Goal: Communication & Community: Share content

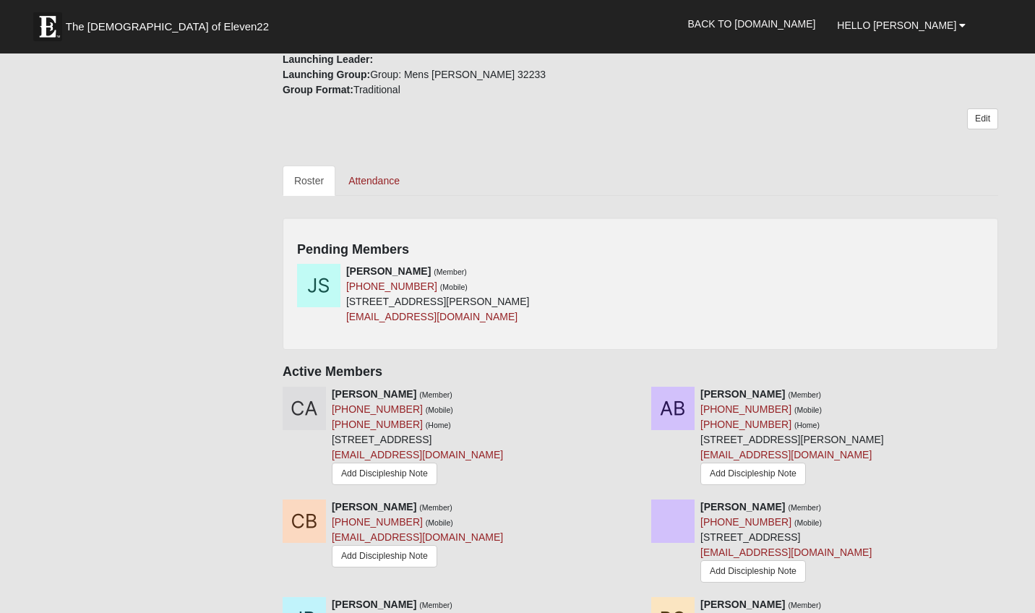
scroll to position [523, 0]
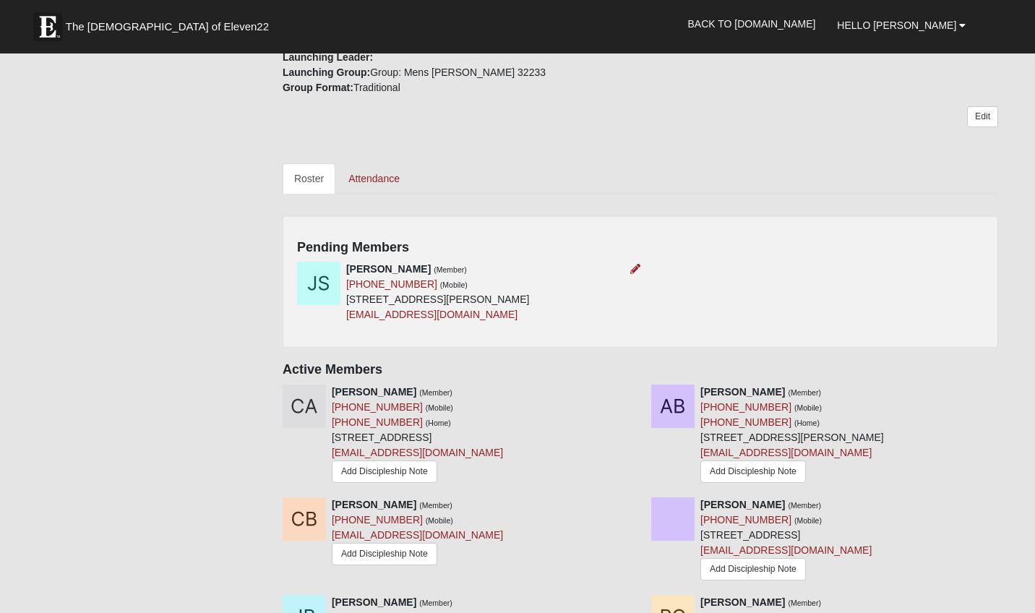
click at [330, 281] on img at bounding box center [318, 283] width 43 height 43
click at [372, 272] on strong "Joey Scott" at bounding box center [388, 269] width 85 height 12
click at [636, 265] on icon at bounding box center [635, 269] width 10 height 10
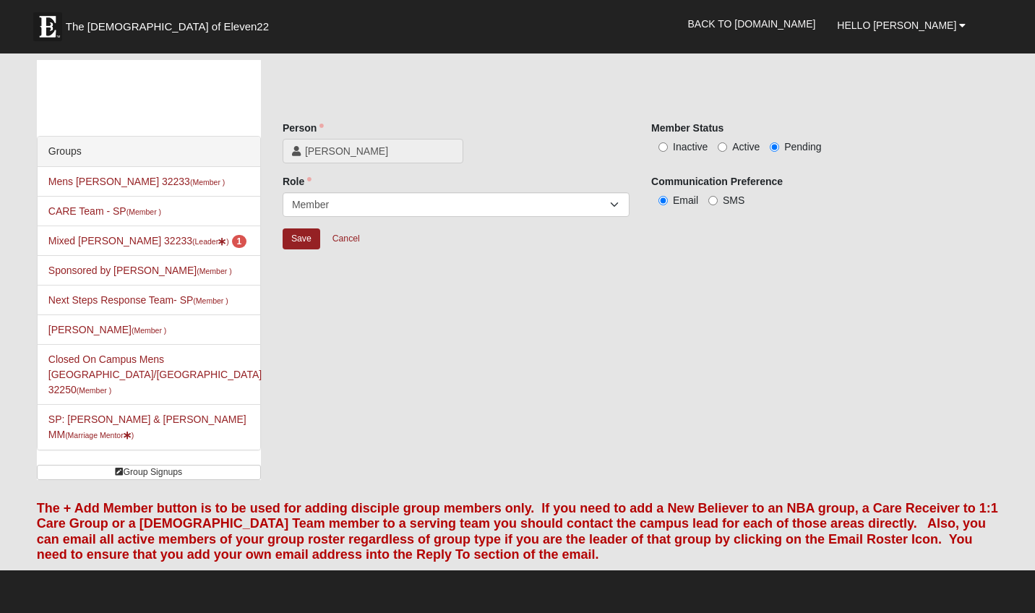
click at [740, 138] on div "Member Status Inactive Active Pending" at bounding box center [824, 137] width 347 height 33
click at [728, 142] on label "Active" at bounding box center [738, 146] width 42 height 14
click at [727, 142] on input "Active" at bounding box center [721, 146] width 9 height 9
radio input "true"
click at [298, 238] on input "Save" at bounding box center [301, 238] width 38 height 21
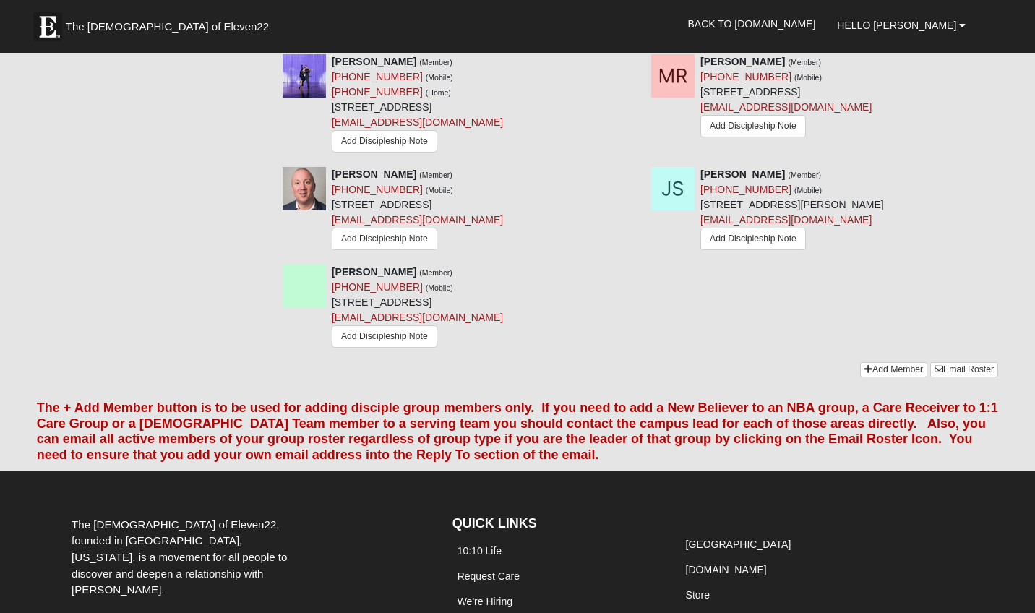
scroll to position [1864, 0]
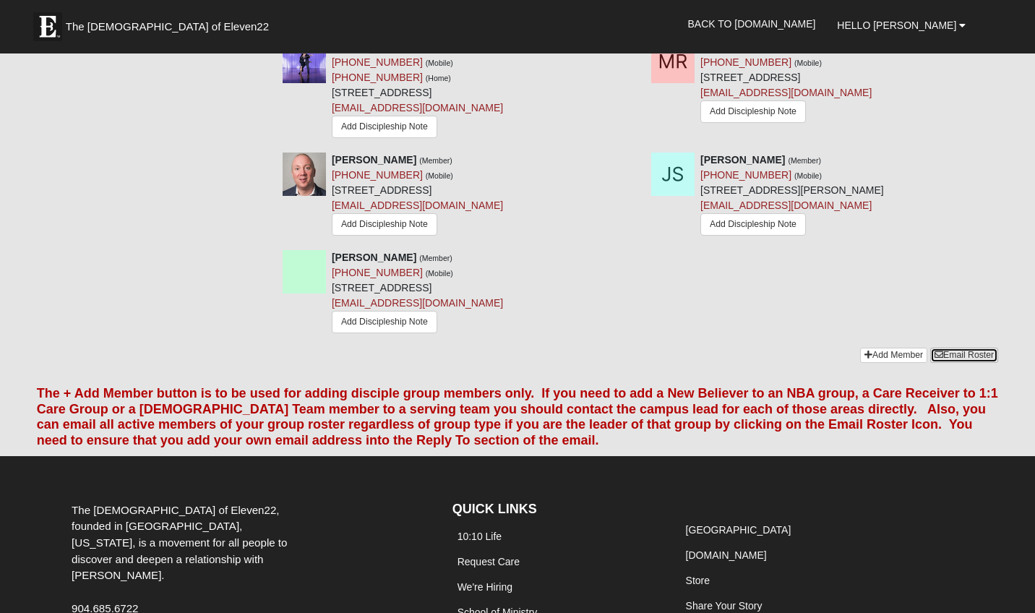
click at [957, 348] on link "Email Roster" at bounding box center [964, 355] width 68 height 15
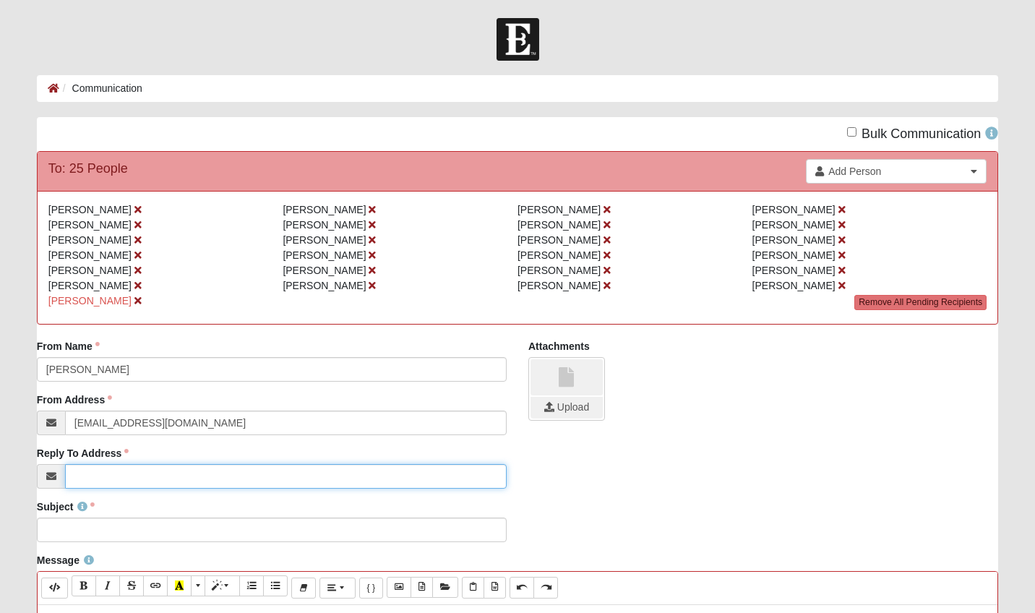
click at [169, 478] on input "Reply To Address" at bounding box center [285, 476] width 441 height 25
type input "lammiejohn@gmail.com"
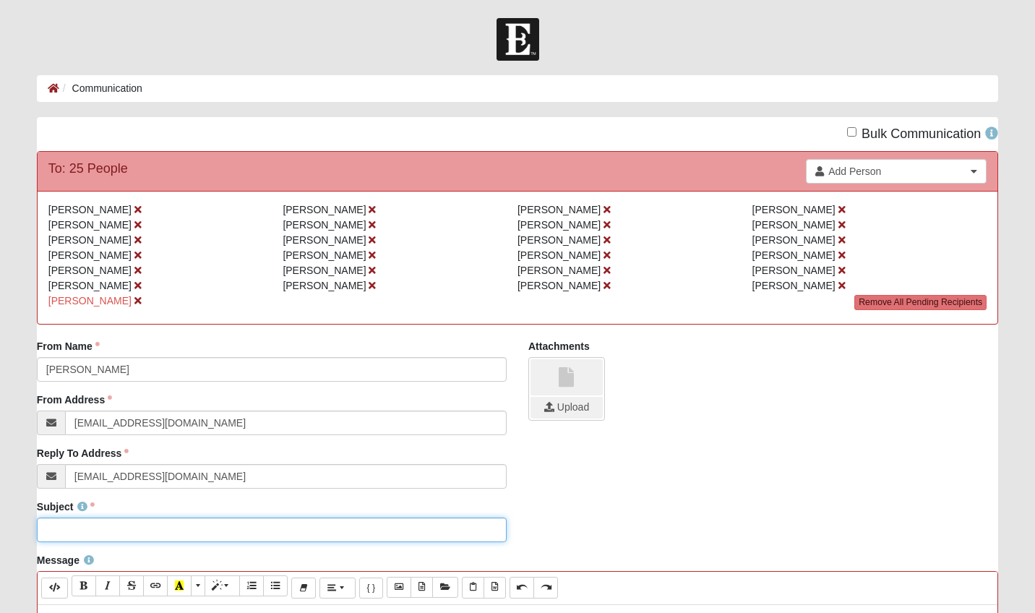
click at [83, 527] on input "Subject" at bounding box center [272, 529] width 470 height 25
click at [48, 530] on input "Meeting tomorrow 5 October" at bounding box center [272, 529] width 470 height 25
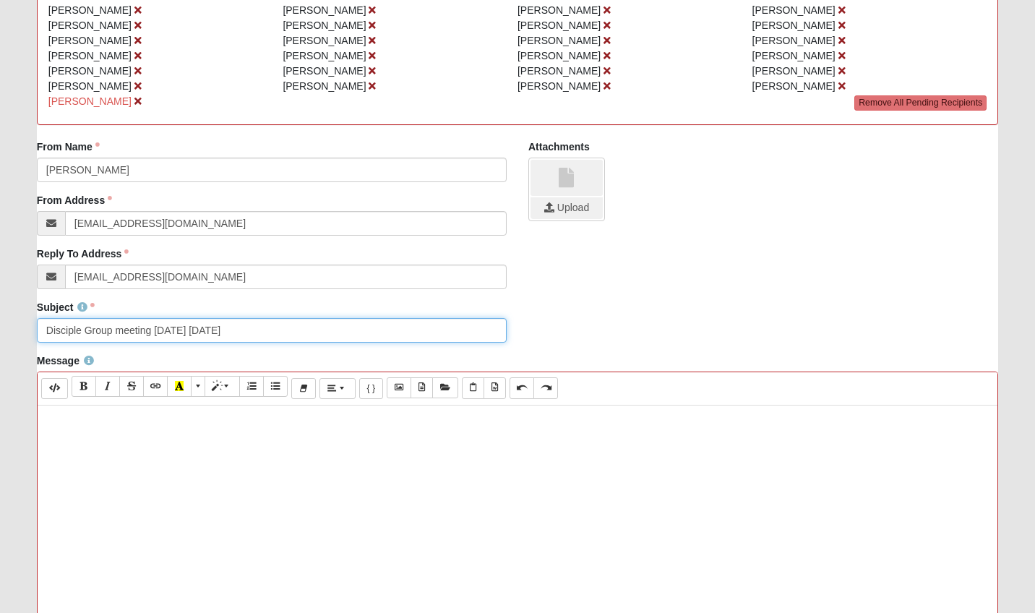
scroll to position [199, 0]
type input "Disciple Group meeting tomorrow 5 October"
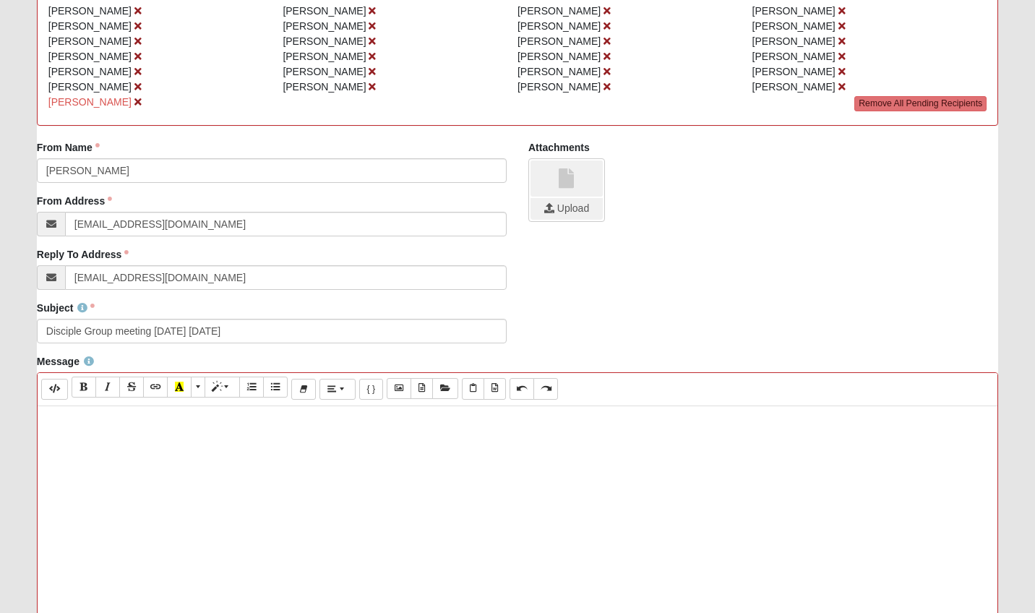
click at [111, 450] on div at bounding box center [517, 622] width 959 height 433
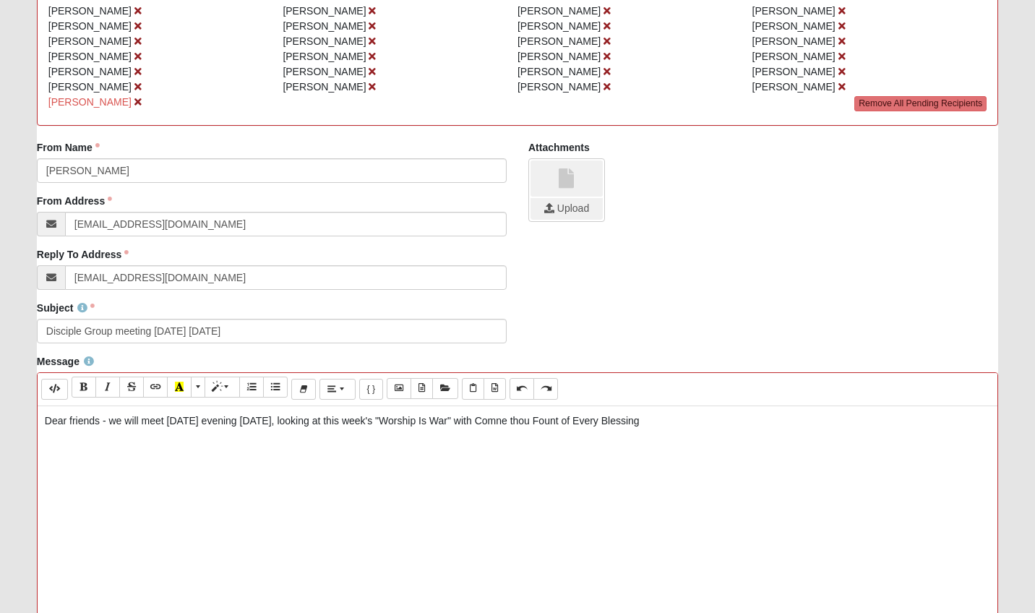
click at [520, 428] on p "Dear friends - we will meet tomorrow evening 5 October, looking at this week's …" at bounding box center [517, 420] width 945 height 15
click at [694, 428] on p "Dear friends - we will meet tomorrow evening 5 October, looking at this week's …" at bounding box center [517, 420] width 945 height 15
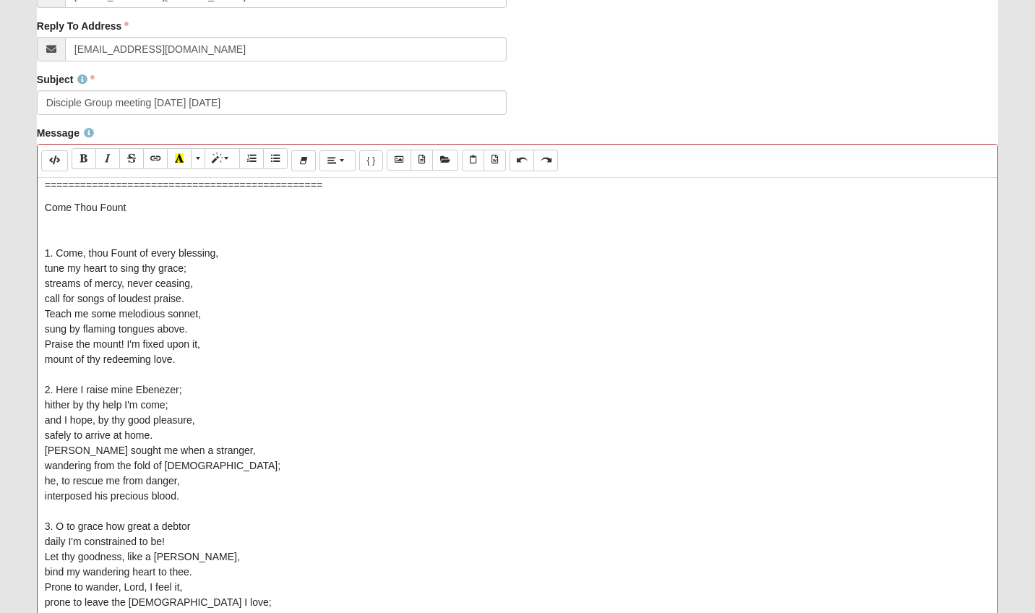
scroll to position [0, 0]
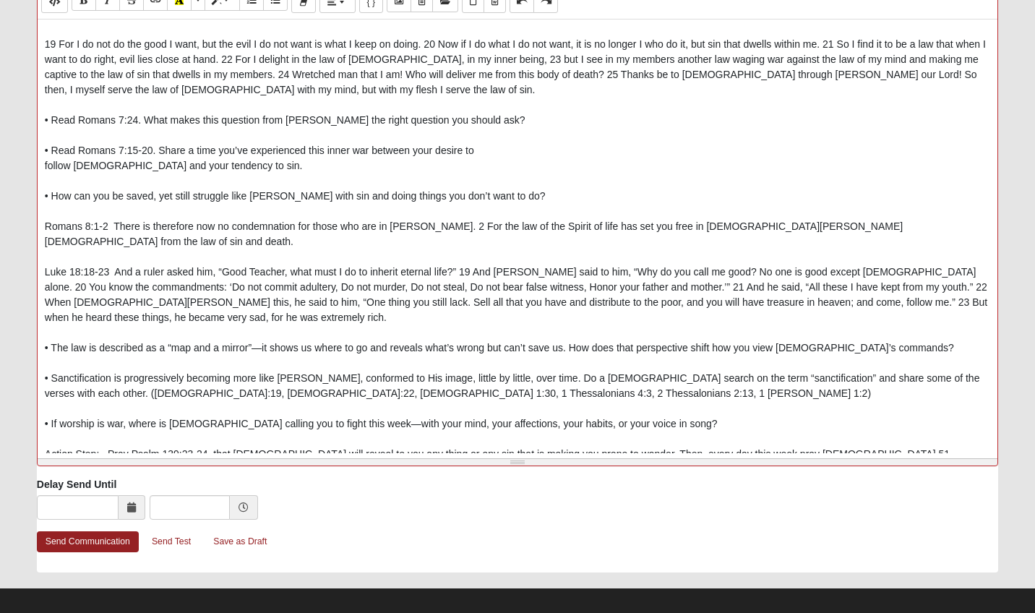
scroll to position [599, 0]
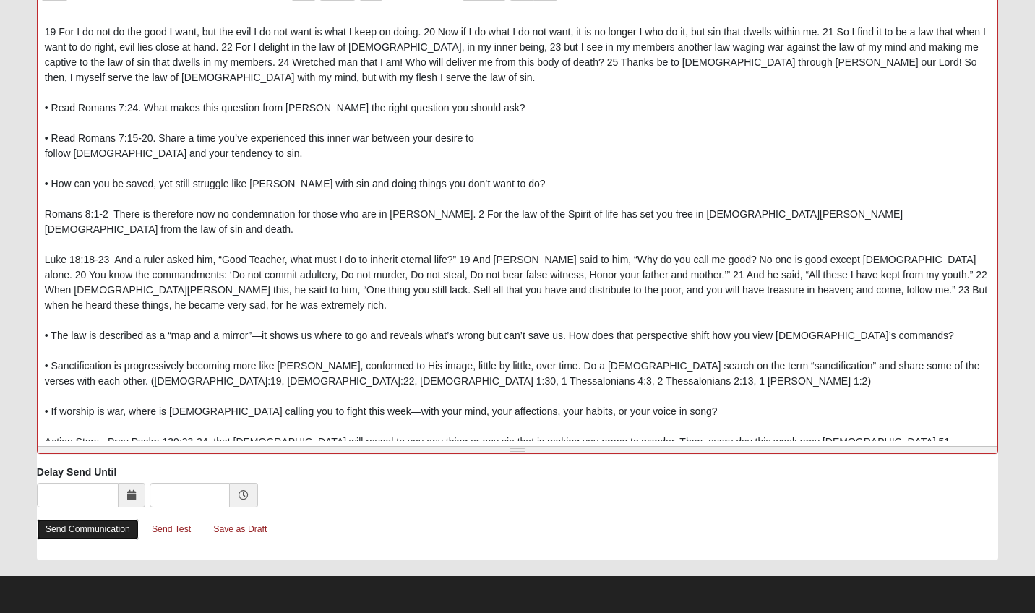
click at [77, 532] on link "Send Communication" at bounding box center [88, 529] width 102 height 21
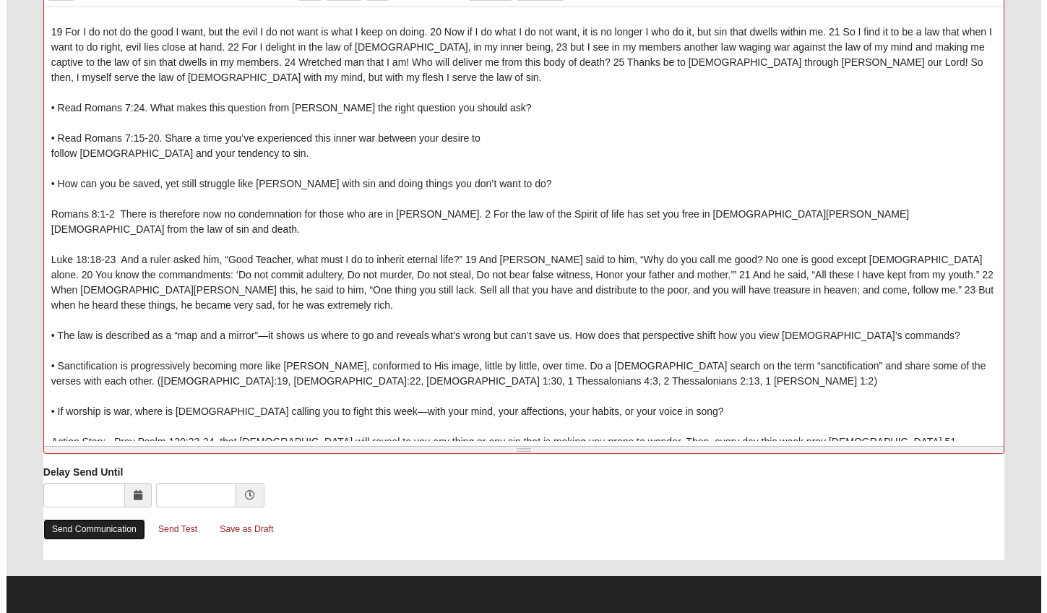
scroll to position [0, 0]
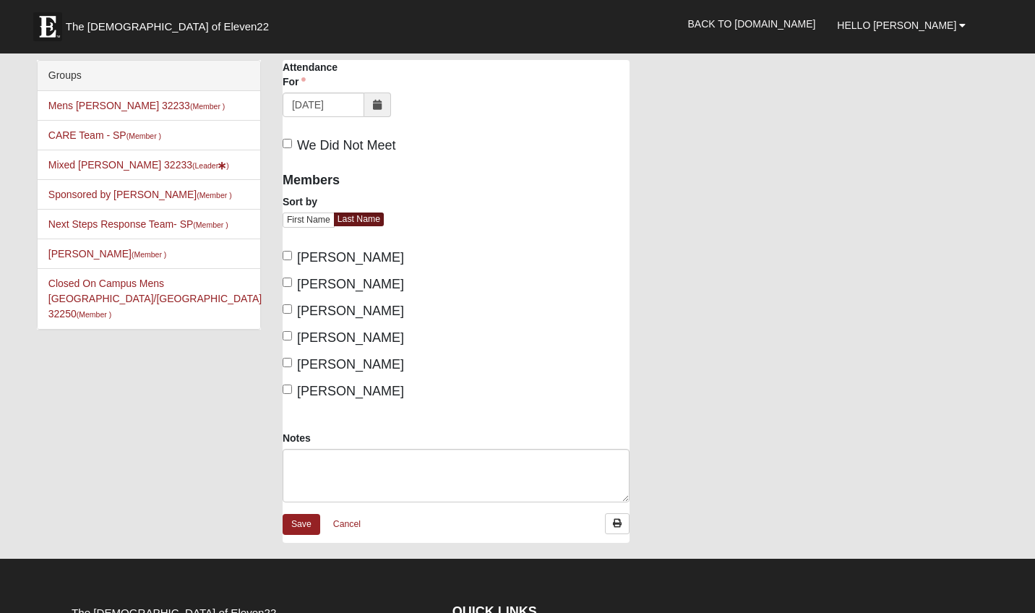
click at [340, 362] on span "Gilbert, Mary" at bounding box center [350, 364] width 107 height 14
click at [292, 362] on input "Gilbert, Mary" at bounding box center [286, 362] width 9 height 9
checkbox input "true"
click at [335, 393] on span "[PERSON_NAME]" at bounding box center [350, 391] width 107 height 14
click at [292, 393] on input "[PERSON_NAME]" at bounding box center [286, 388] width 9 height 9
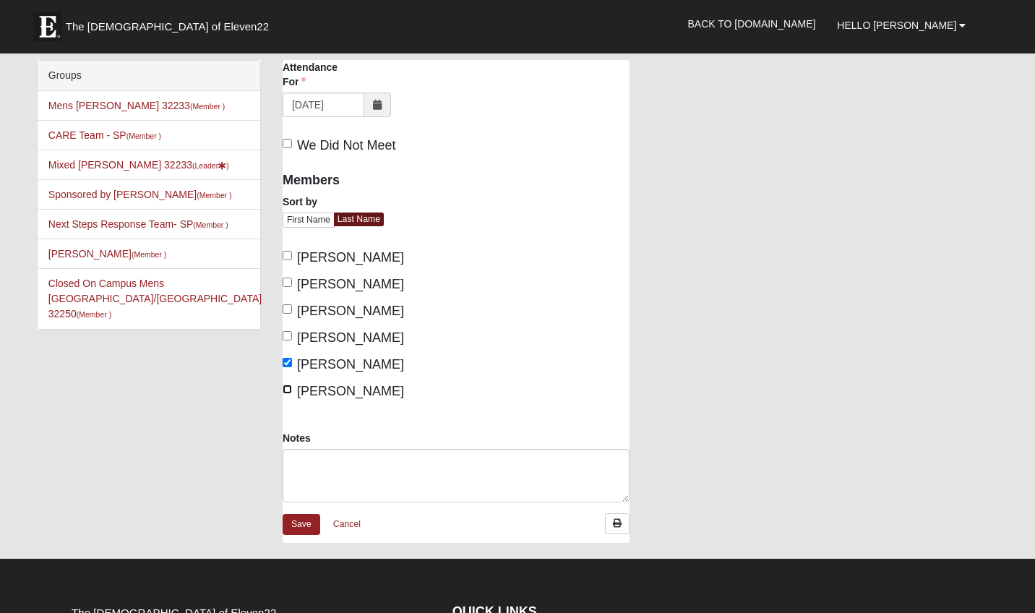
checkbox input "true"
click at [329, 465] on textarea "Notes" at bounding box center [455, 475] width 347 height 53
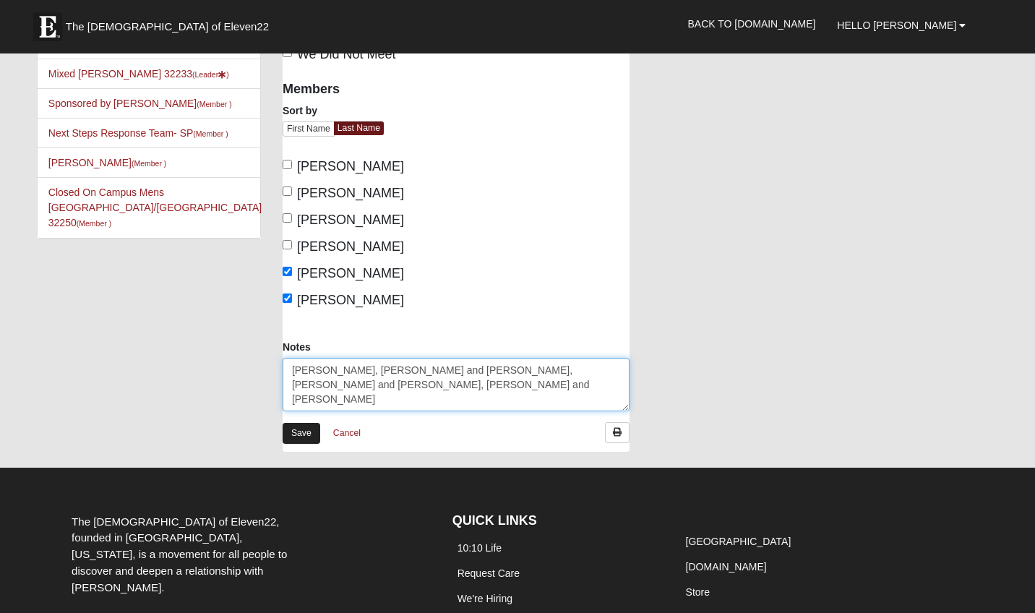
scroll to position [53, 0]
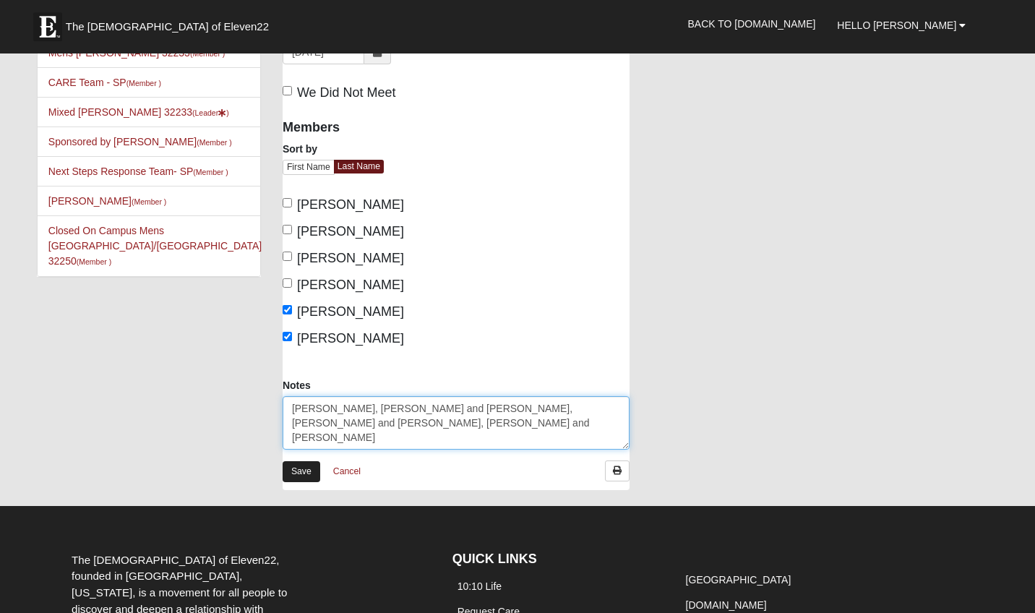
type textarea "Agnes, Bob and Debbie, Jay and Betty, Sid and Lynnette"
click at [297, 477] on link "Save" at bounding box center [301, 471] width 38 height 21
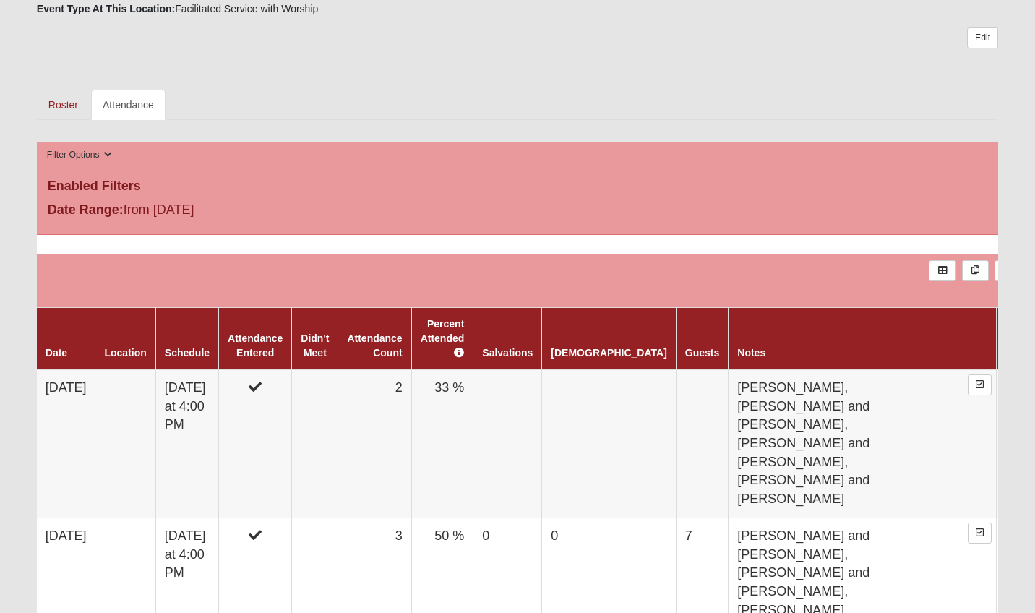
scroll to position [417, 0]
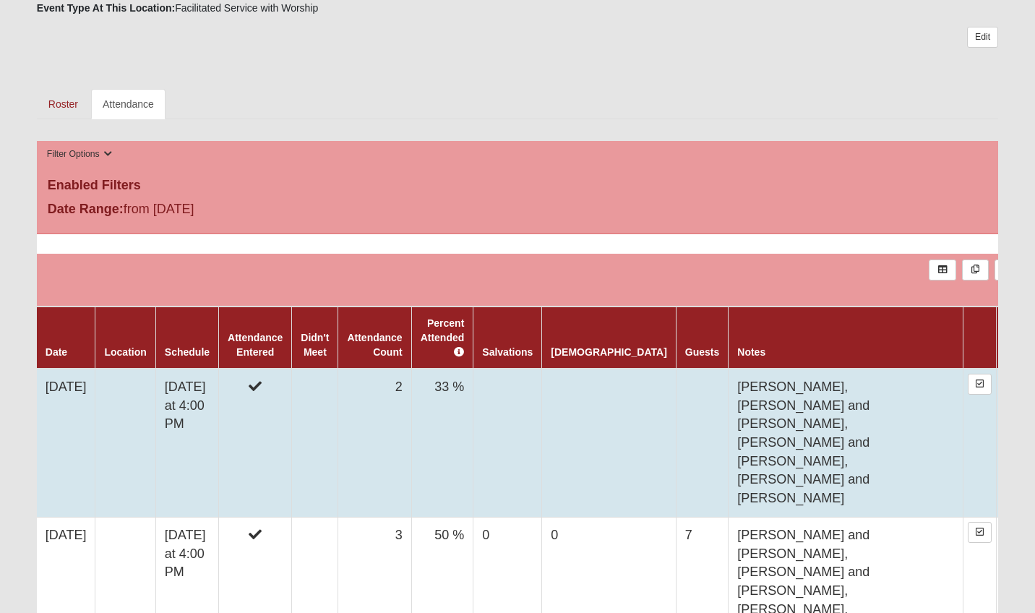
click at [67, 371] on td "[DATE]" at bounding box center [66, 442] width 59 height 148
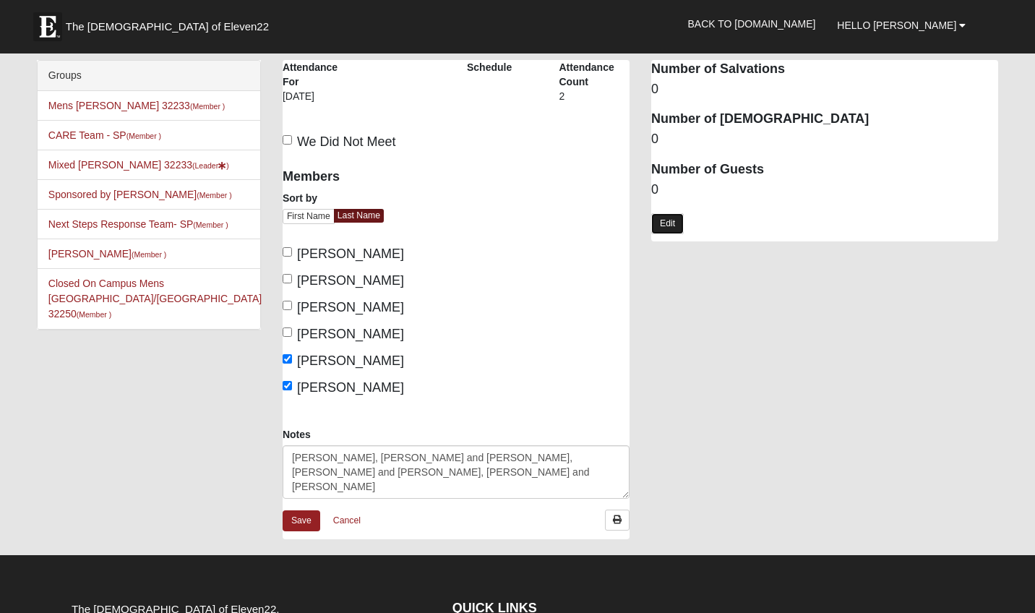
click at [665, 224] on link "Edit" at bounding box center [667, 223] width 33 height 21
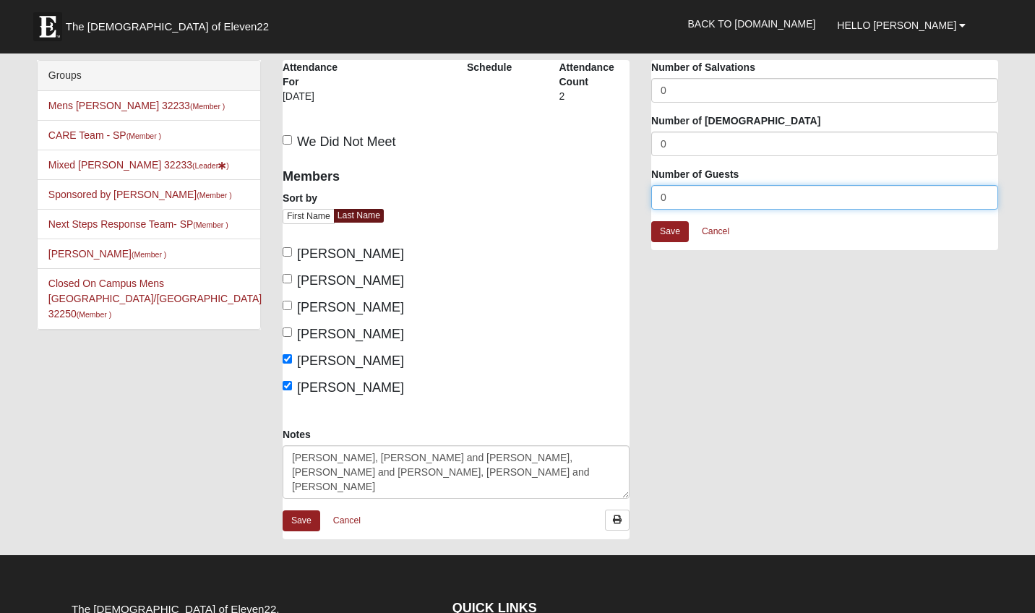
drag, startPoint x: 673, startPoint y: 197, endPoint x: 651, endPoint y: 201, distance: 22.8
click at [651, 201] on input "0" at bounding box center [824, 197] width 347 height 25
type input "7"
click at [662, 233] on link "Save" at bounding box center [670, 231] width 38 height 21
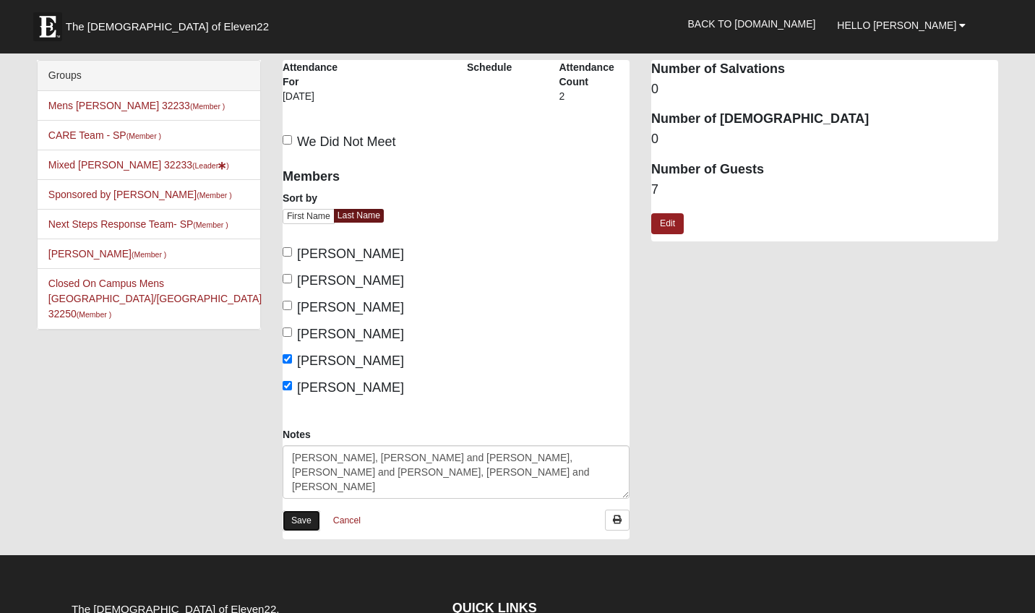
click at [306, 519] on link "Save" at bounding box center [301, 520] width 38 height 21
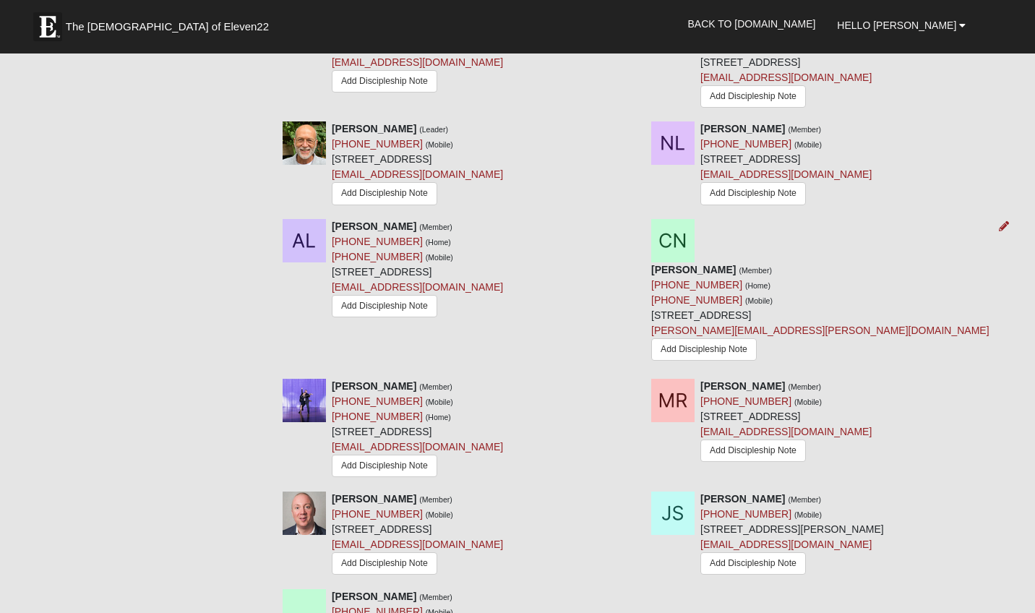
scroll to position [1539, 0]
